Goal: Task Accomplishment & Management: Use online tool/utility

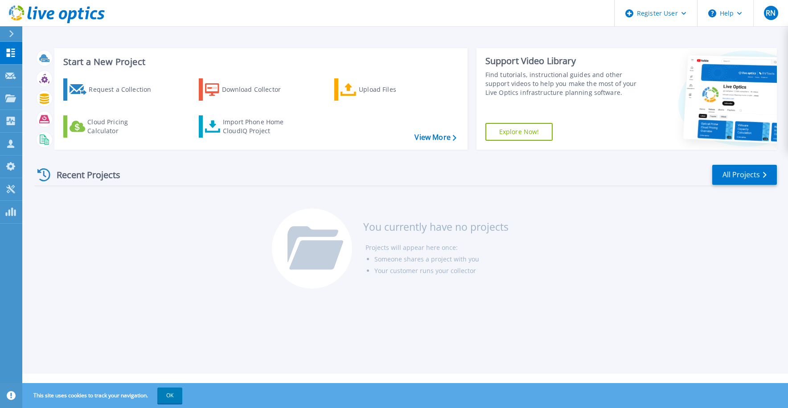
drag, startPoint x: 178, startPoint y: 251, endPoint x: 390, endPoint y: 112, distance: 254.3
click at [177, 251] on div "Recent Projects All Projects You currently have no projects Projects will appea…" at bounding box center [405, 227] width 742 height 141
click at [672, 13] on div "Register User" at bounding box center [656, 13] width 82 height 27
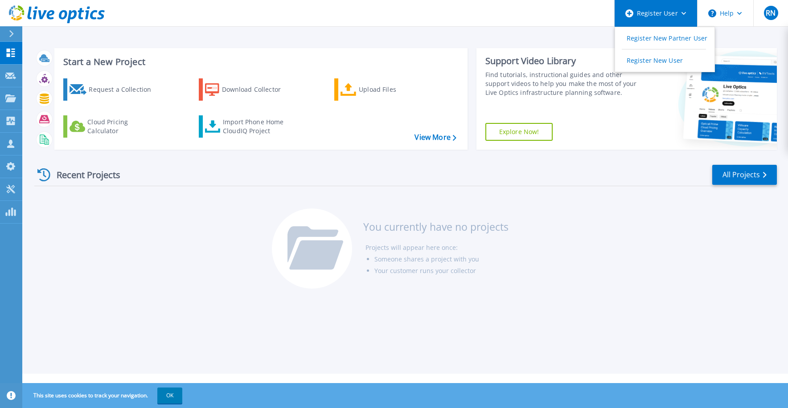
click at [676, 12] on div "Register User" at bounding box center [656, 13] width 82 height 27
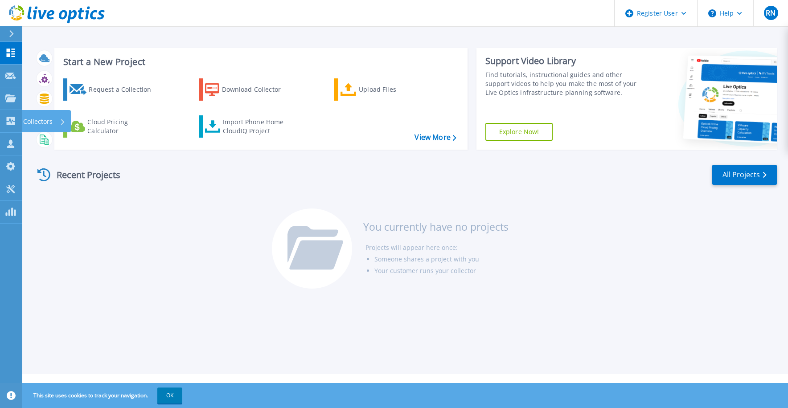
click at [37, 117] on p "Collectors" at bounding box center [37, 121] width 29 height 23
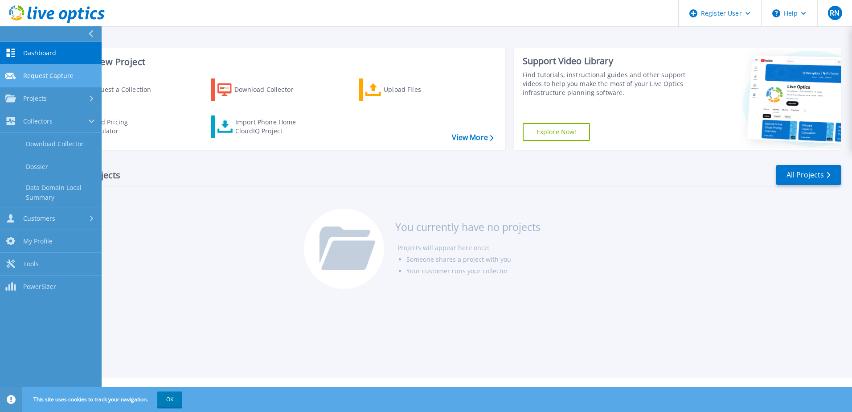
click at [50, 70] on link "Request Capture Request Capture" at bounding box center [51, 76] width 102 height 23
